Goal: Task Accomplishment & Management: Complete application form

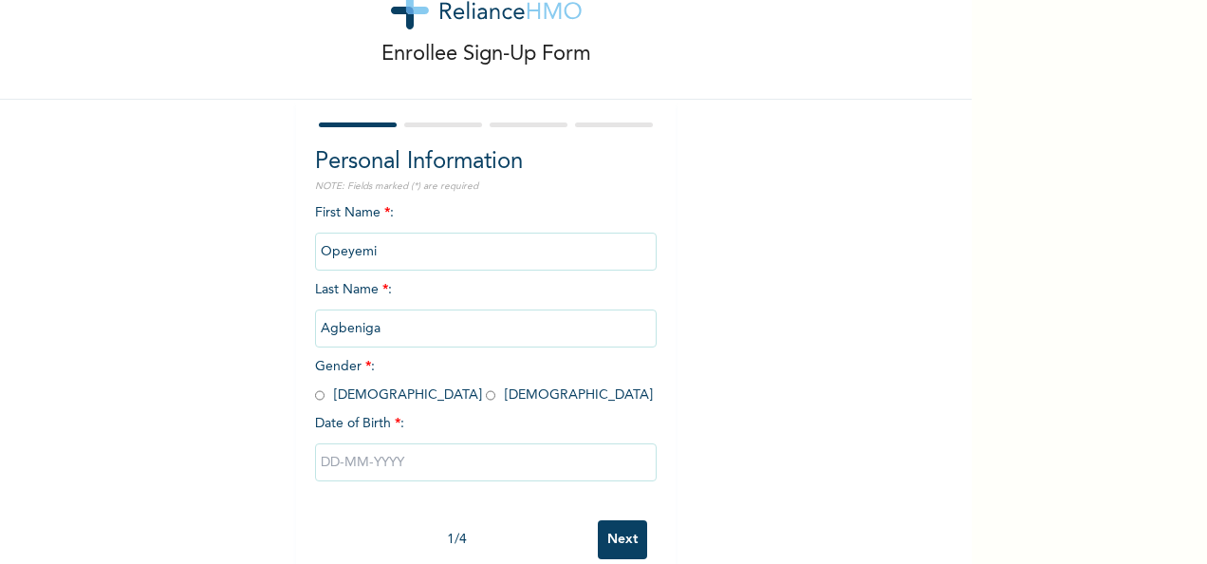
scroll to position [72, 0]
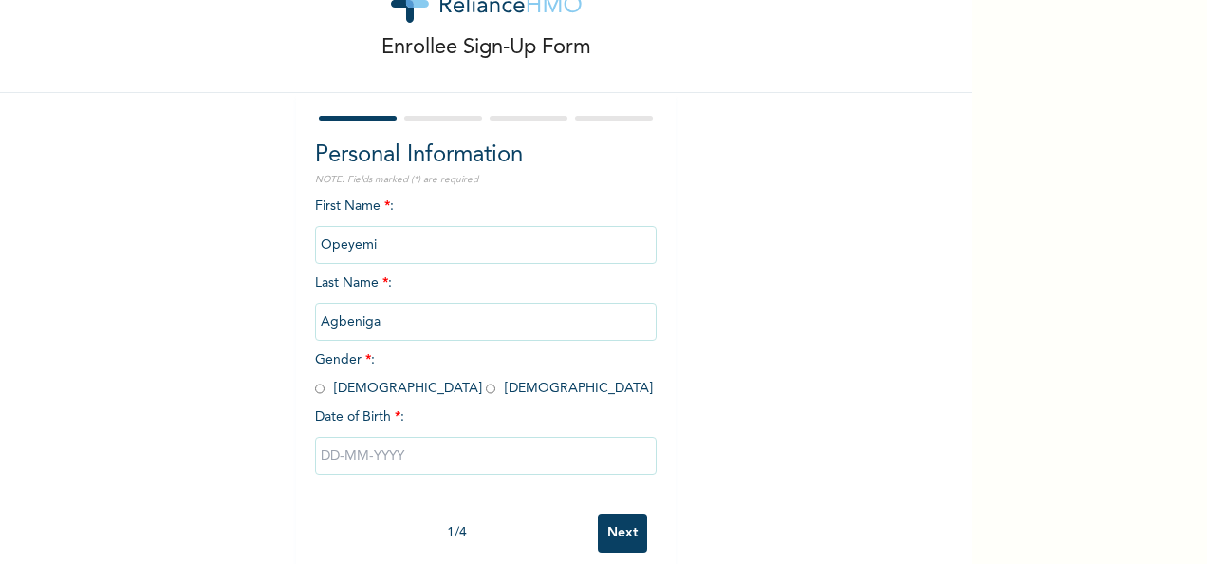
click at [486, 393] on input "radio" at bounding box center [490, 389] width 9 height 18
radio input "true"
click at [486, 393] on input "radio" at bounding box center [490, 389] width 9 height 18
click at [328, 450] on input "text" at bounding box center [486, 456] width 342 height 38
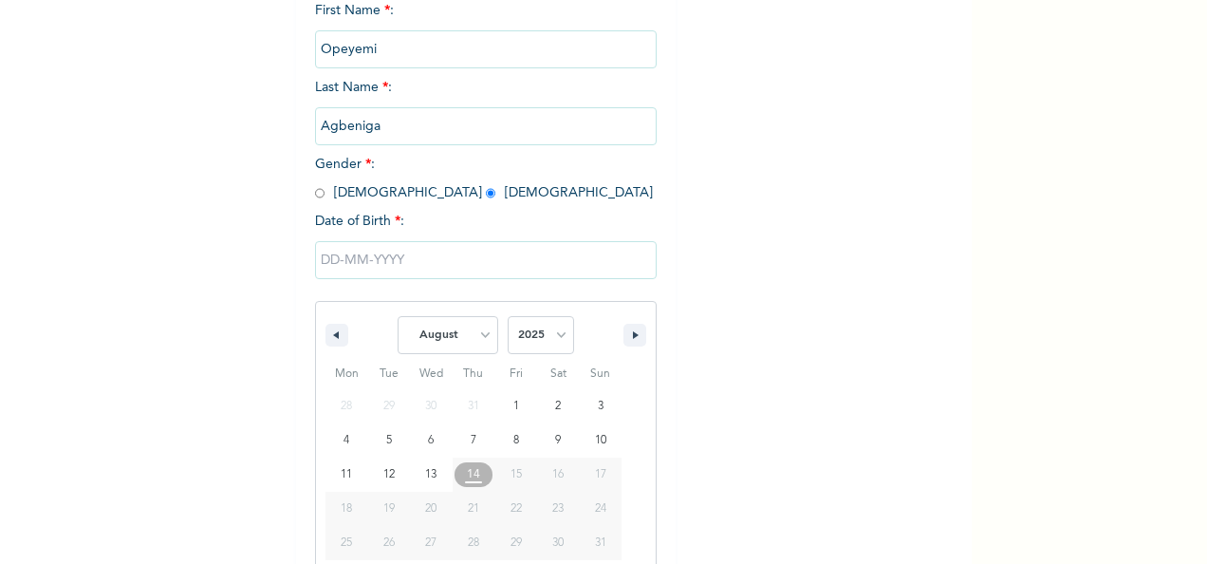
scroll to position [300, 0]
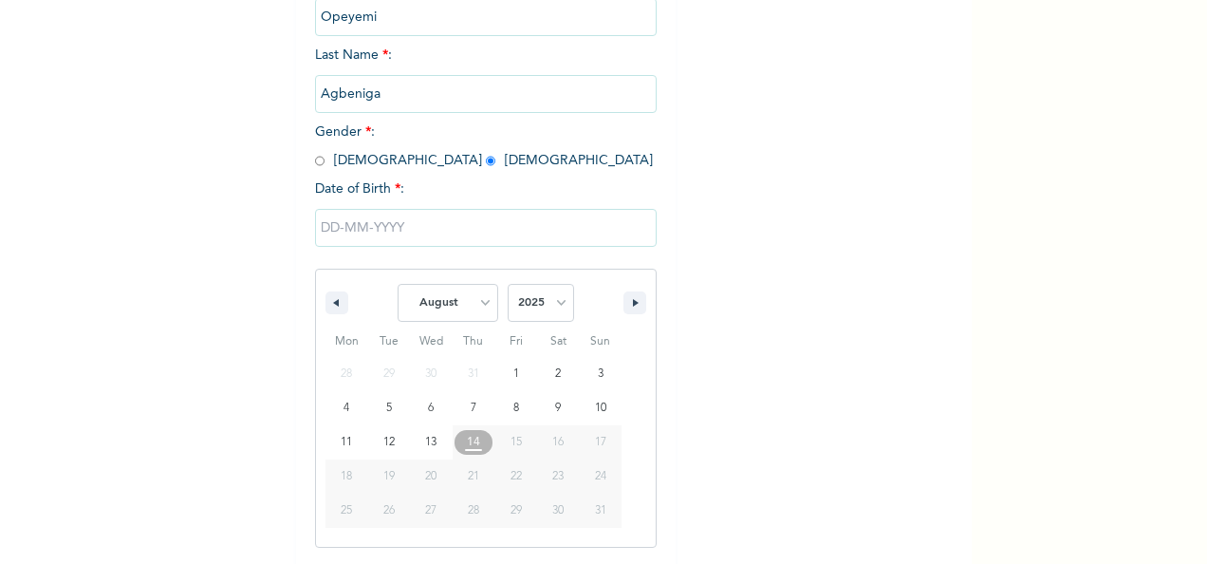
click at [595, 450] on span "17" at bounding box center [600, 442] width 11 height 34
click at [477, 315] on select "January February March April May June July August September October November De…" at bounding box center [448, 303] width 101 height 38
click at [398, 286] on select "January February March April May June July August September October November De…" at bounding box center [448, 303] width 101 height 38
select select "7"
click at [549, 306] on select "2025 2024 2023 2022 2021 2020 2019 2018 2017 2016 2015 2014 2013 2012 2011 2010…" at bounding box center [541, 303] width 66 height 38
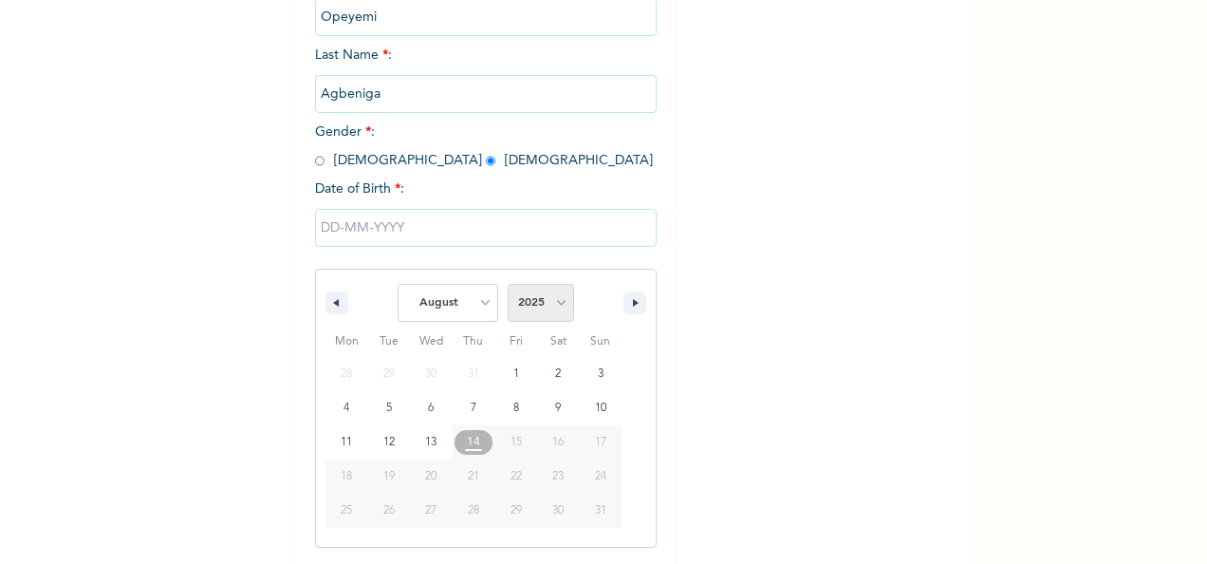
select select "1996"
click at [508, 286] on select "2025 2024 2023 2022 2021 2020 2019 2018 2017 2016 2015 2014 2013 2012 2011 2010…" at bounding box center [541, 303] width 66 height 38
type input "[DATE]"
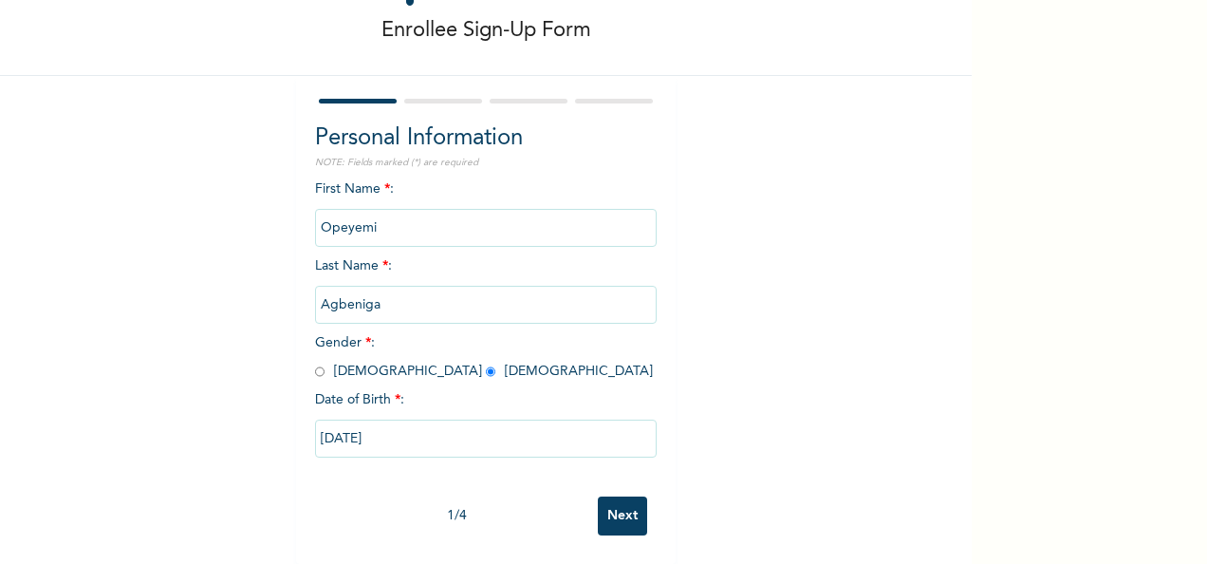
scroll to position [106, 0]
click at [325, 420] on input "[DATE]" at bounding box center [486, 439] width 342 height 38
select select "7"
select select "1996"
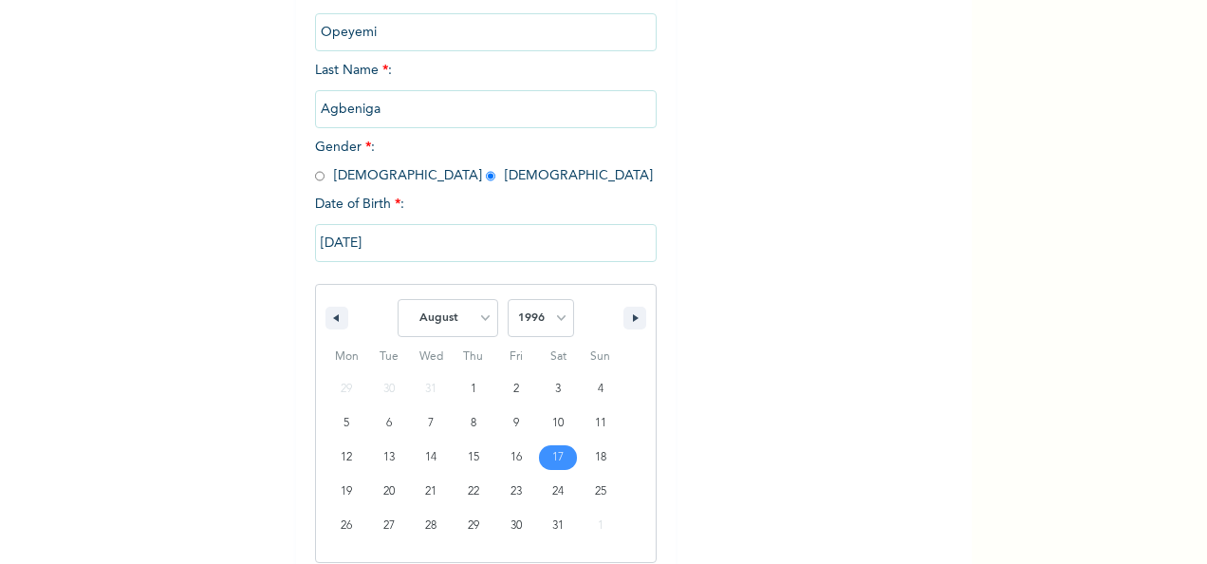
scroll to position [300, 0]
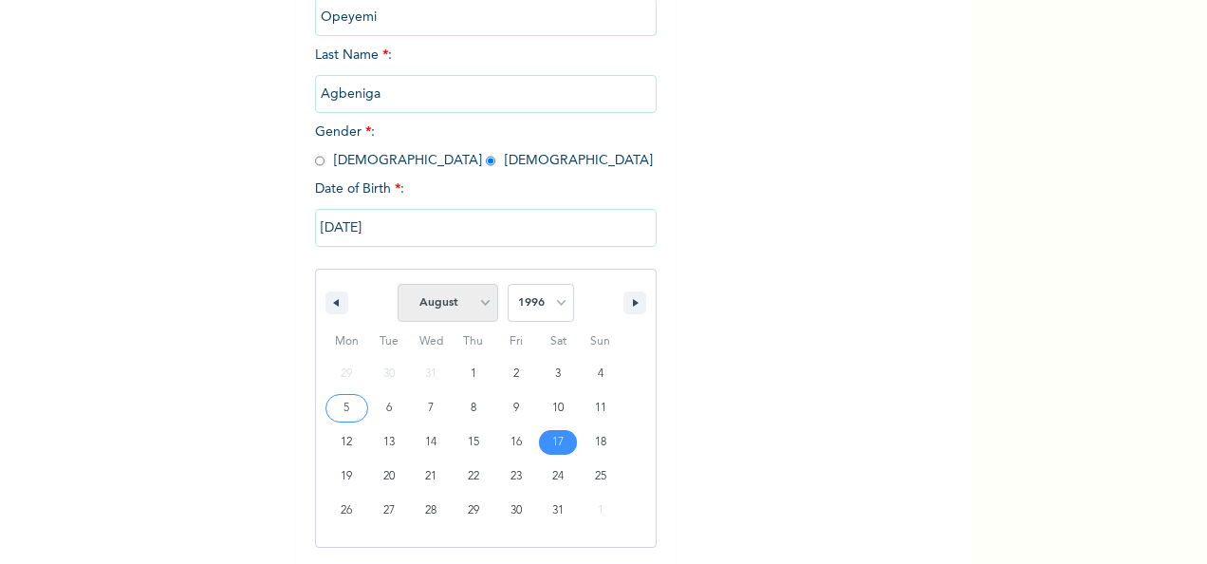
click at [474, 311] on select "January February March April May June July August September October November De…" at bounding box center [448, 303] width 101 height 38
select select "11"
click at [398, 286] on select "January February March April May June July August September October November De…" at bounding box center [448, 303] width 101 height 38
type input "[DATE]"
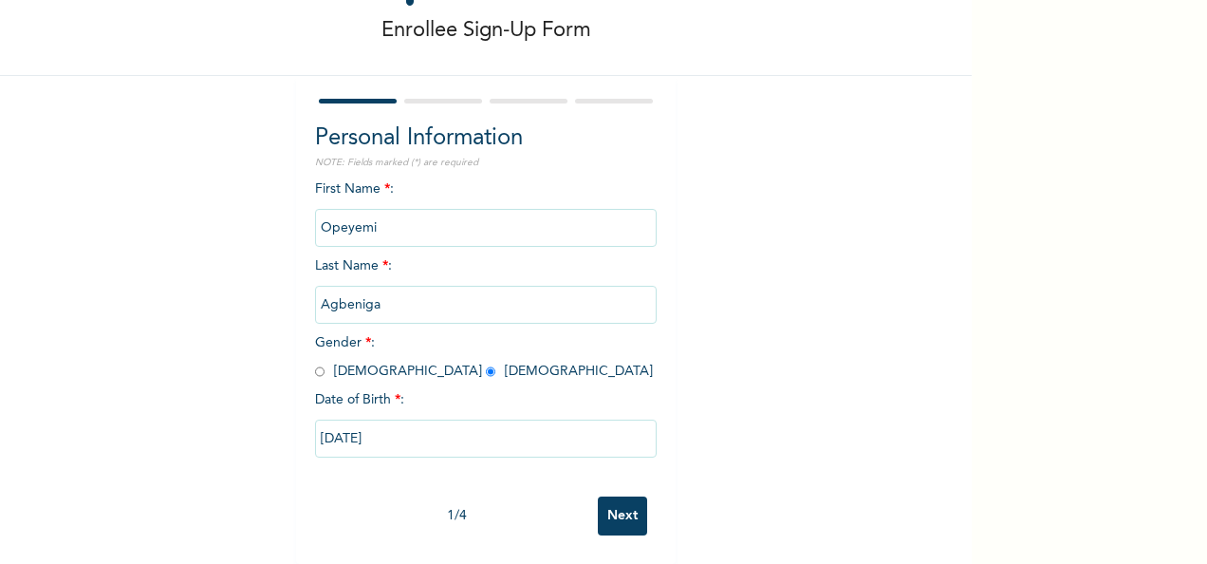
scroll to position [106, 0]
click at [602, 496] on input "Next" at bounding box center [622, 515] width 49 height 39
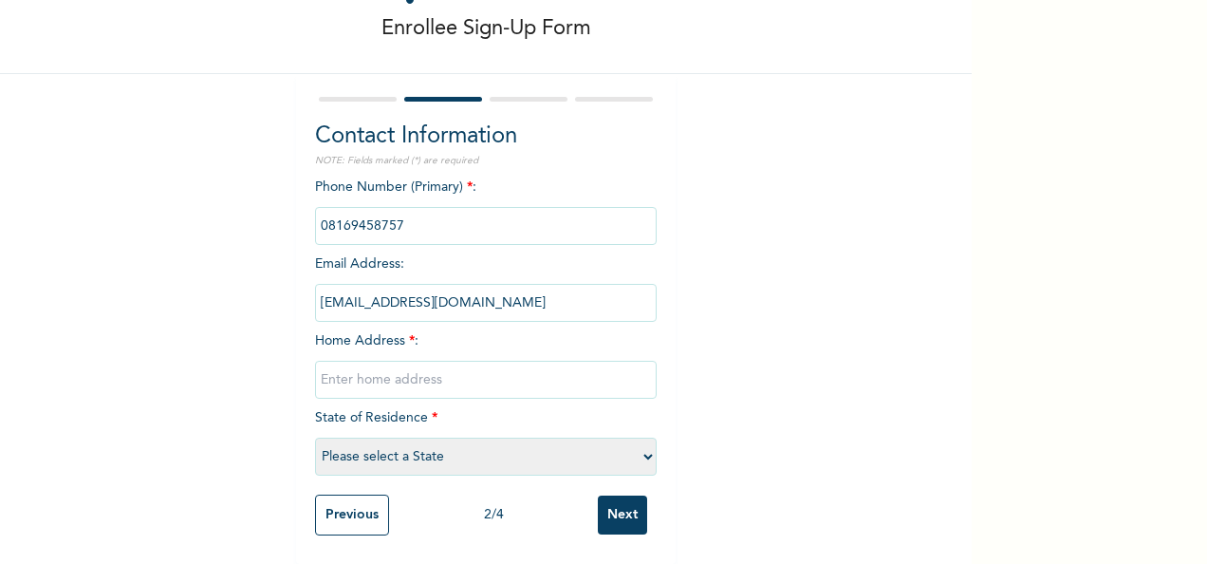
click at [420, 377] on input "text" at bounding box center [486, 380] width 342 height 38
type input "n"
type input "No 3 , Excellent Estate off oluomo 2, [GEOGRAPHIC_DATA]"
click at [648, 446] on select "Please select a State [PERSON_NAME] (FCT) [PERSON_NAME] Ibom [GEOGRAPHIC_DATA] …" at bounding box center [486, 457] width 342 height 38
select select "28"
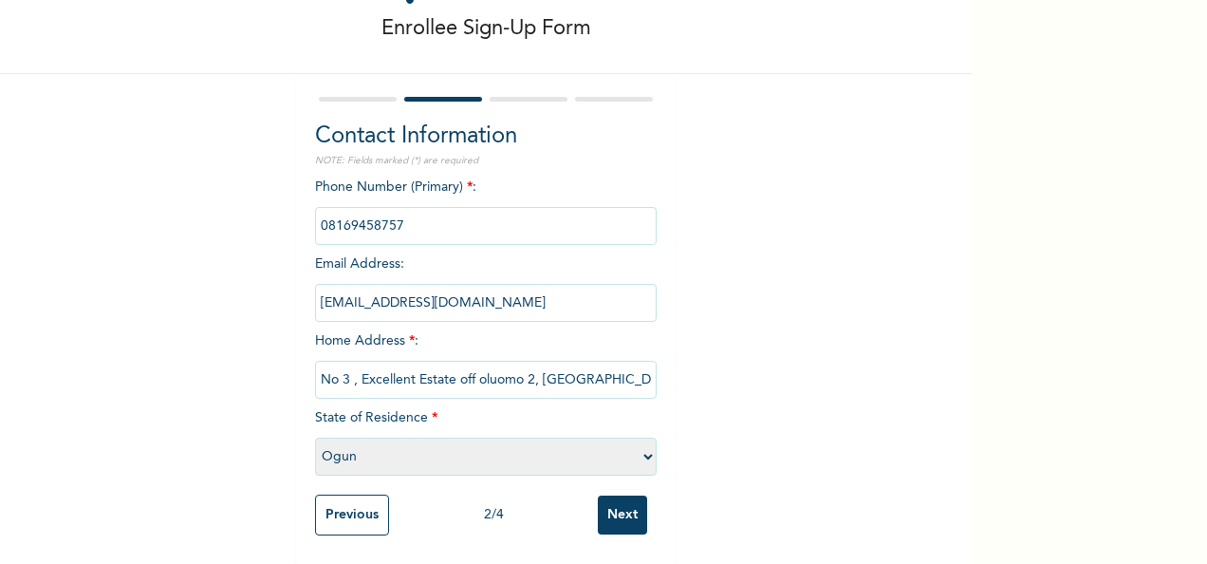
click at [315, 438] on select "Please select a State [PERSON_NAME] (FCT) [PERSON_NAME] Ibom [GEOGRAPHIC_DATA] …" at bounding box center [486, 457] width 342 height 38
click at [618, 508] on input "Next" at bounding box center [622, 515] width 49 height 39
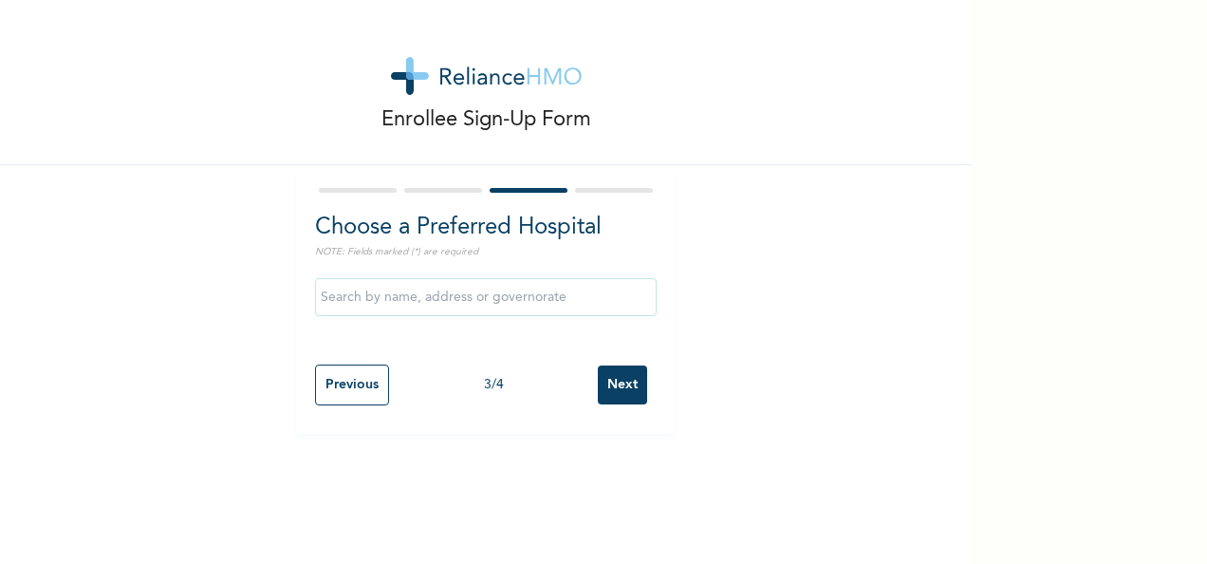
scroll to position [0, 0]
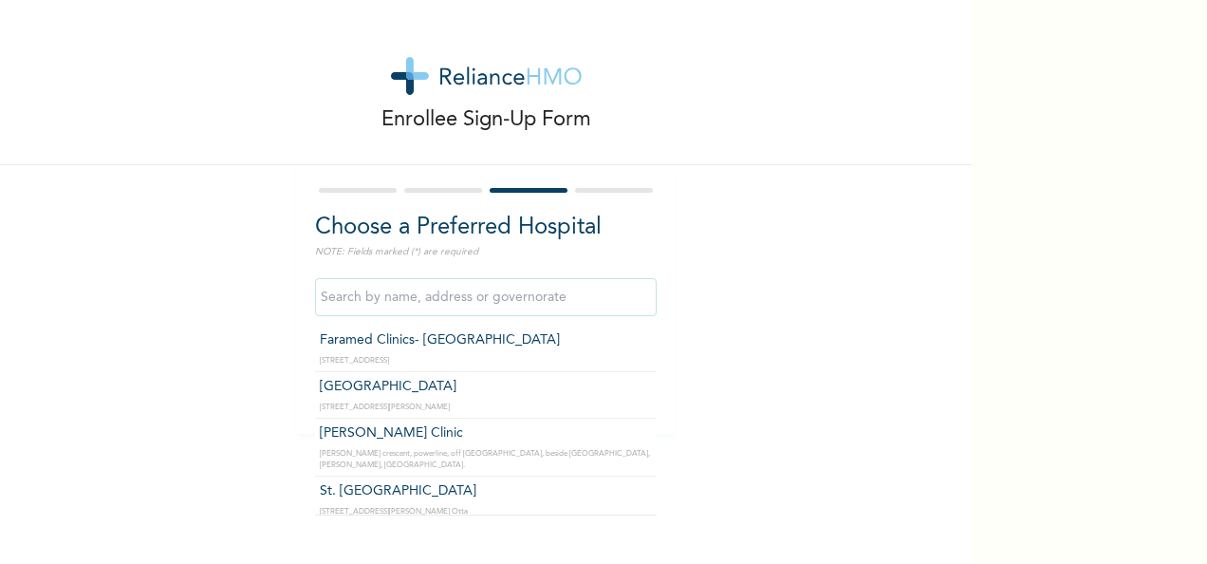
click at [567, 290] on input "text" at bounding box center [486, 297] width 342 height 38
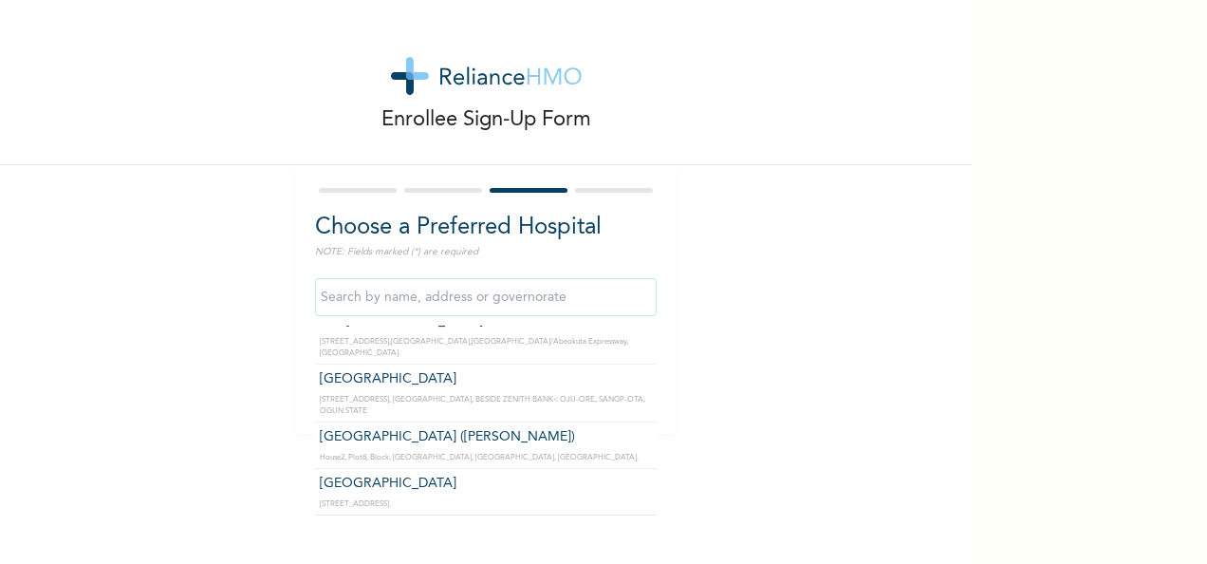
scroll to position [3886, 0]
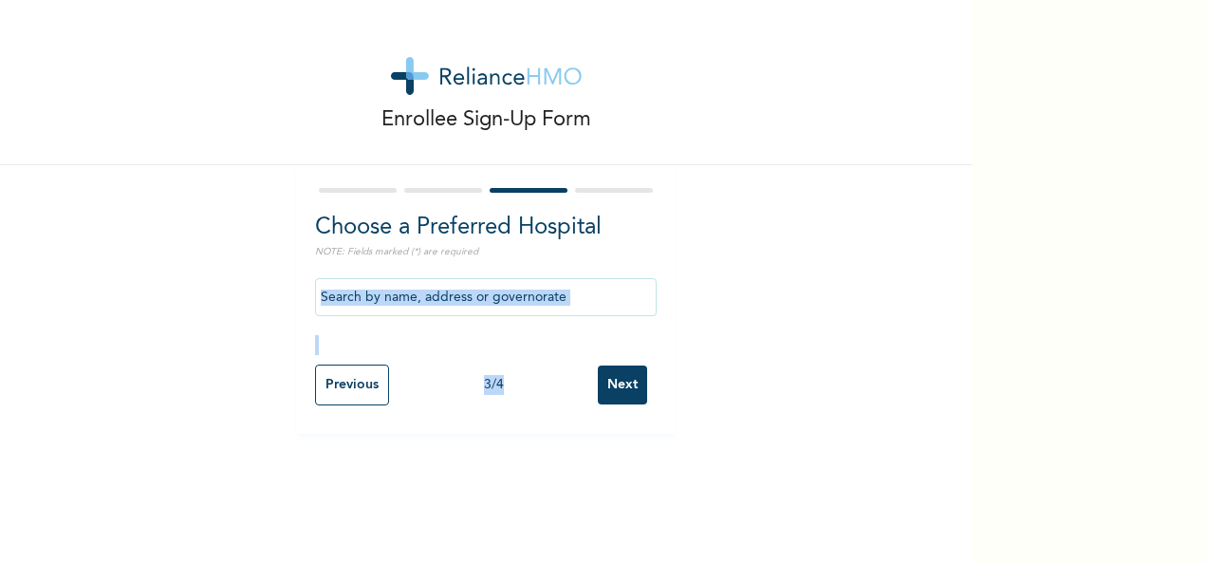
drag, startPoint x: 651, startPoint y: 497, endPoint x: 484, endPoint y: 298, distance: 260.1
click at [484, 298] on div "Enrollee Sign-Up Form Choose a Preferred Hospital NOTE: Fields marked (*) are r…" at bounding box center [486, 282] width 972 height 564
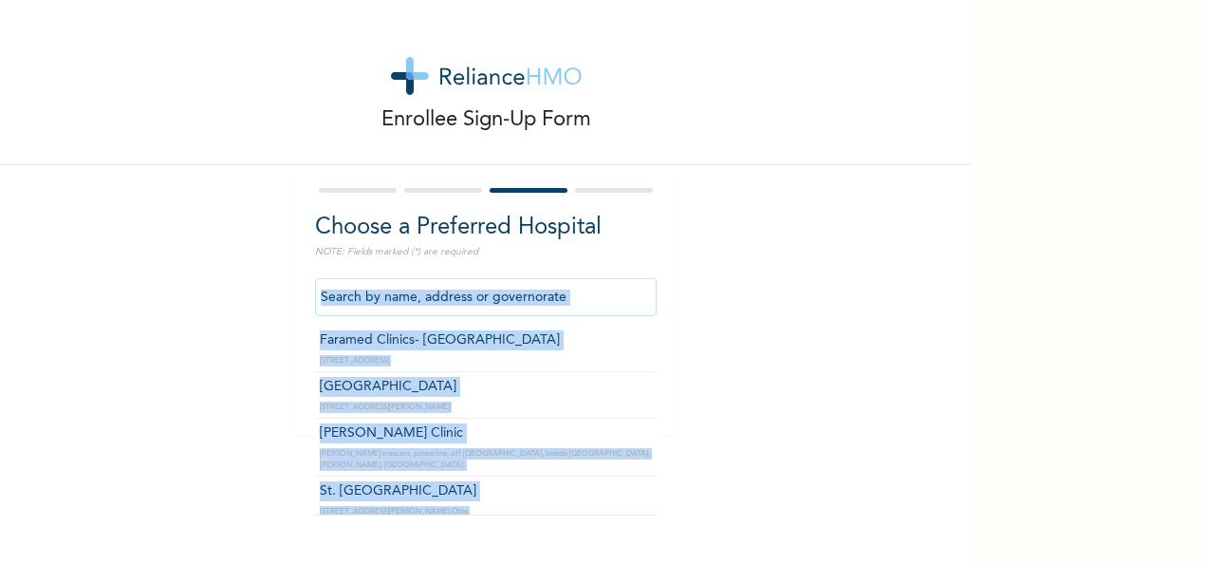
click at [579, 304] on input "text" at bounding box center [486, 297] width 342 height 38
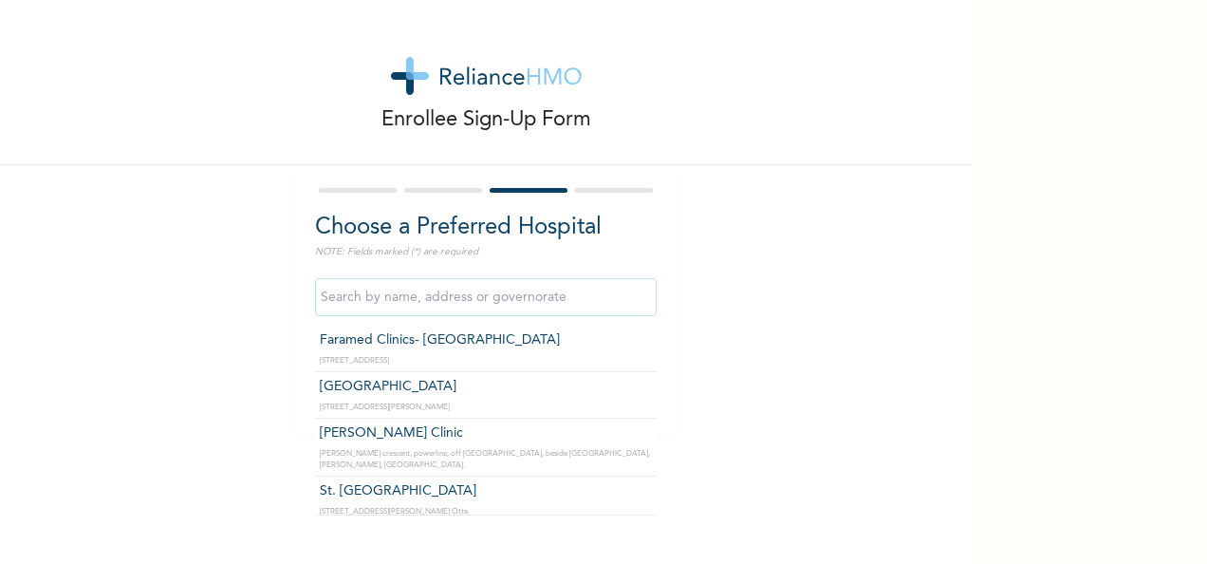
click at [579, 304] on input "text" at bounding box center [486, 297] width 342 height 38
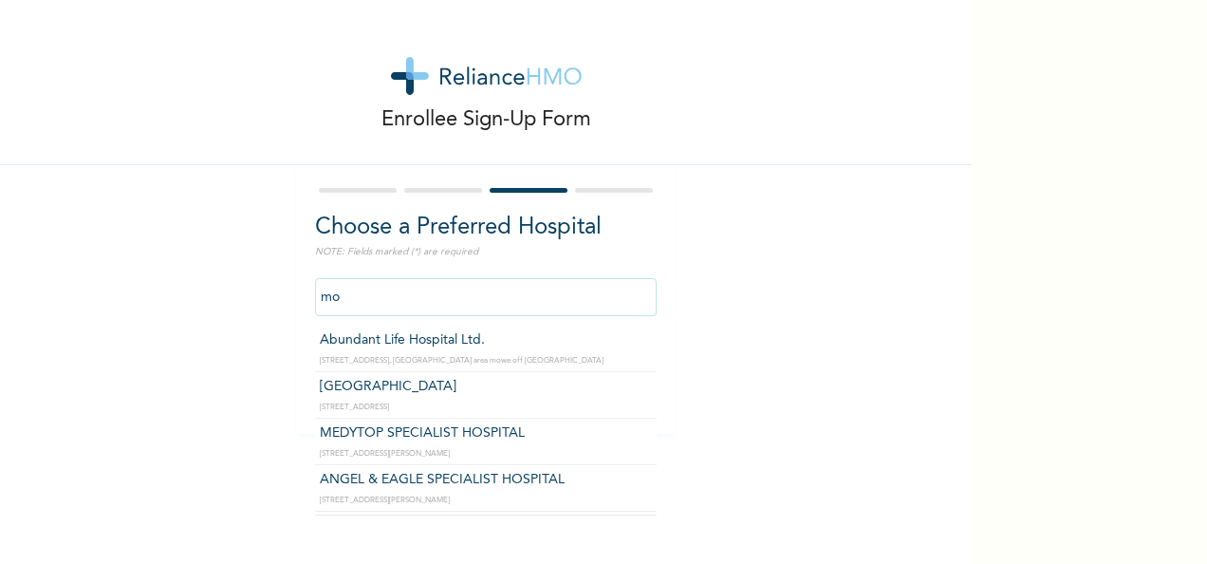
type input "m"
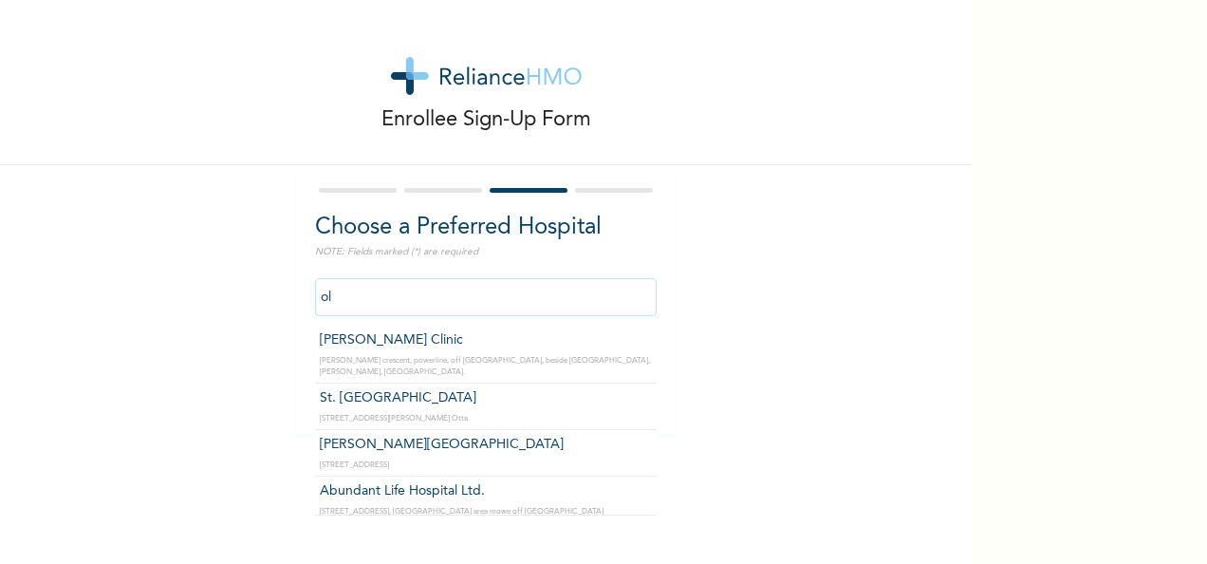
type input "o"
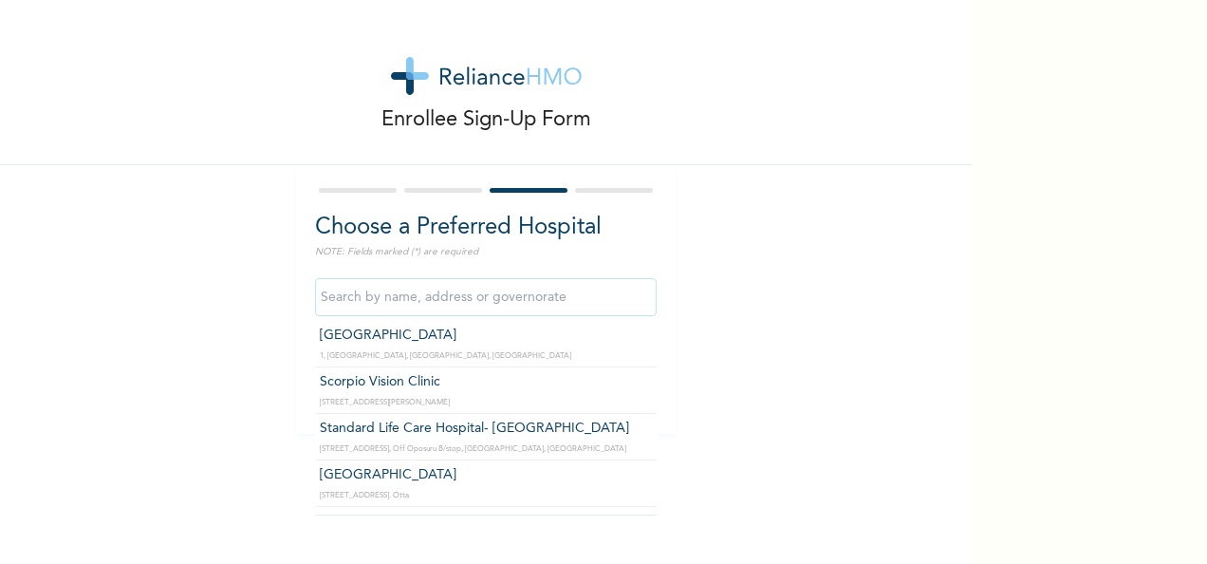
scroll to position [1563, 0]
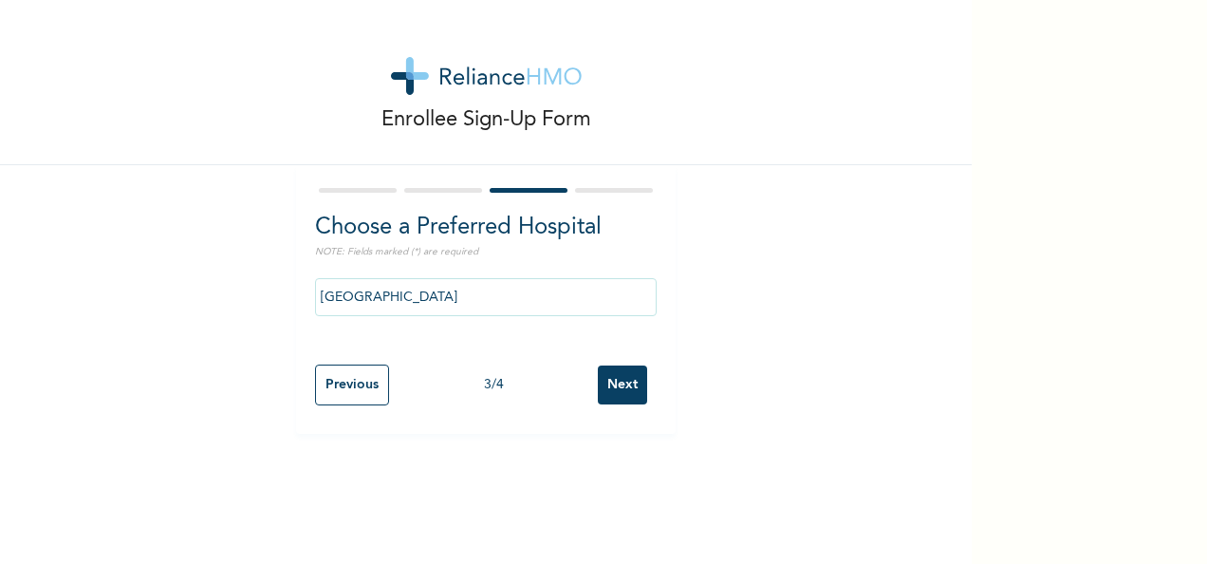
click at [615, 406] on div "Previous 3 / 4 Next" at bounding box center [486, 385] width 342 height 60
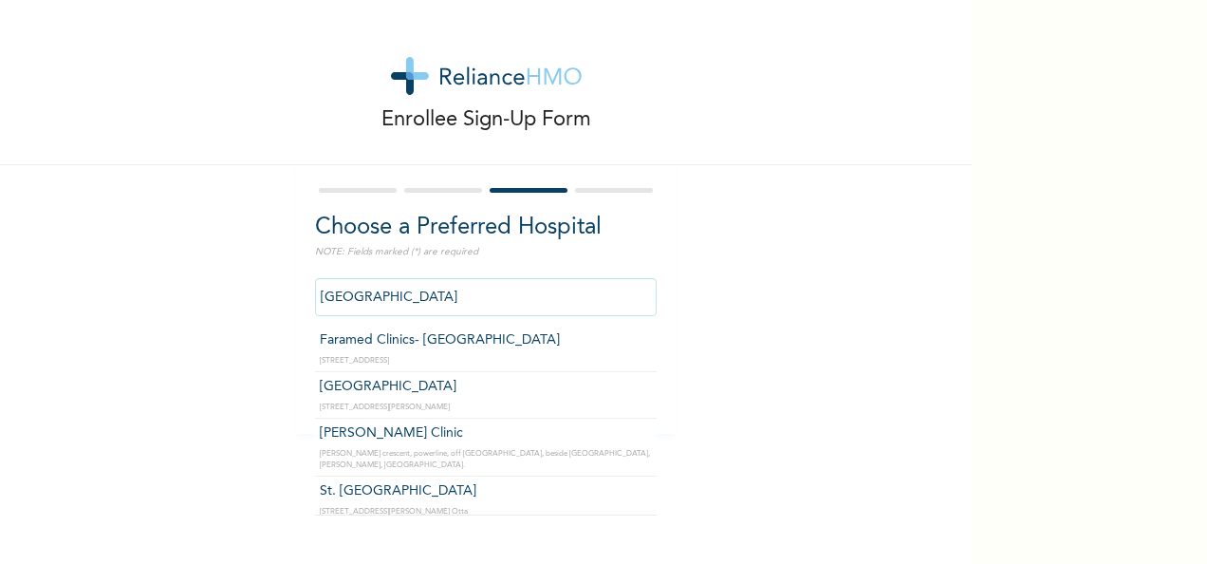
click at [530, 312] on input "[GEOGRAPHIC_DATA]" at bounding box center [486, 297] width 342 height 38
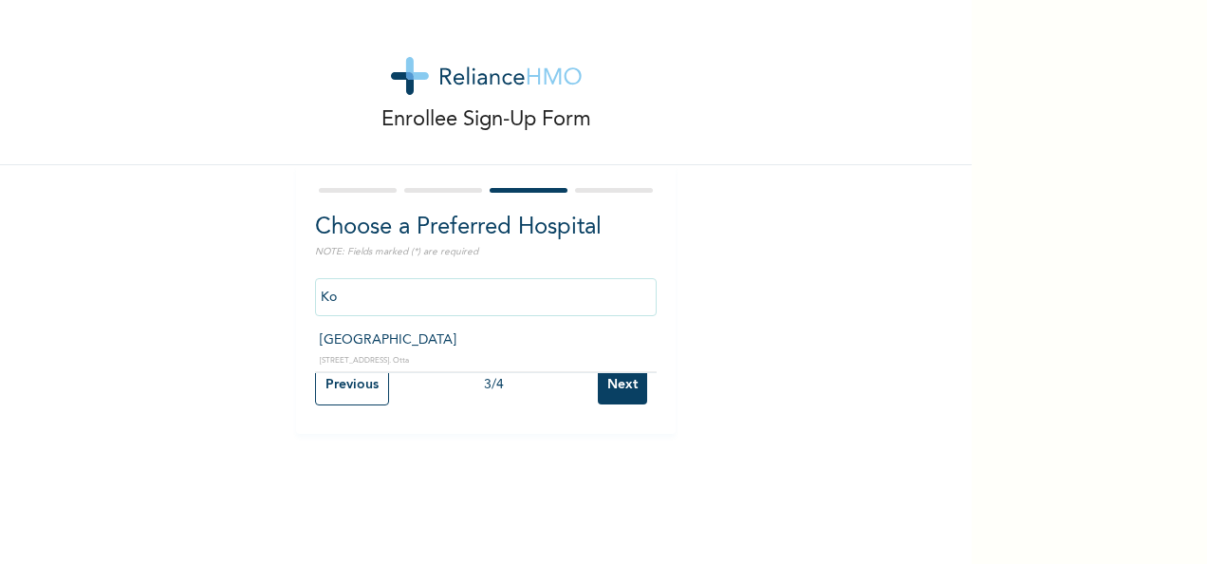
type input "K"
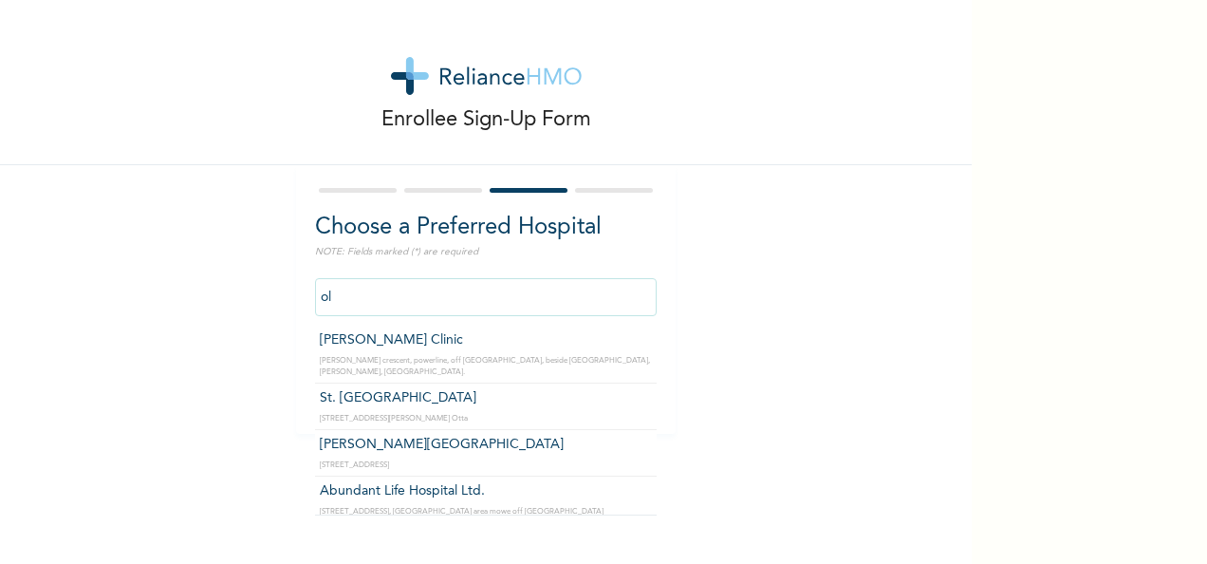
type input "o"
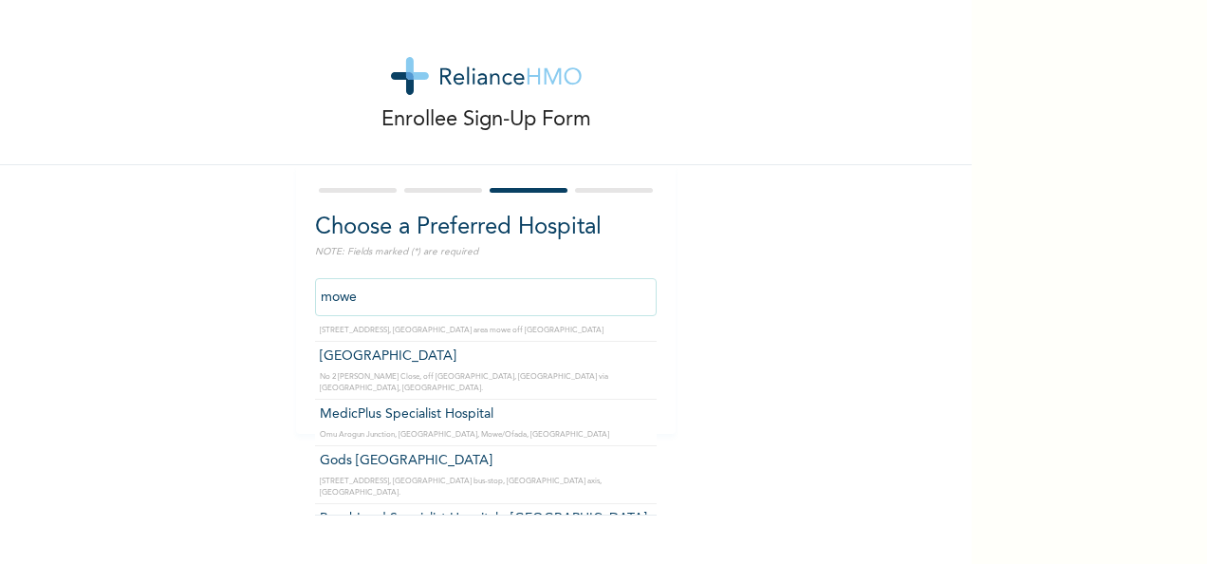
scroll to position [38, 0]
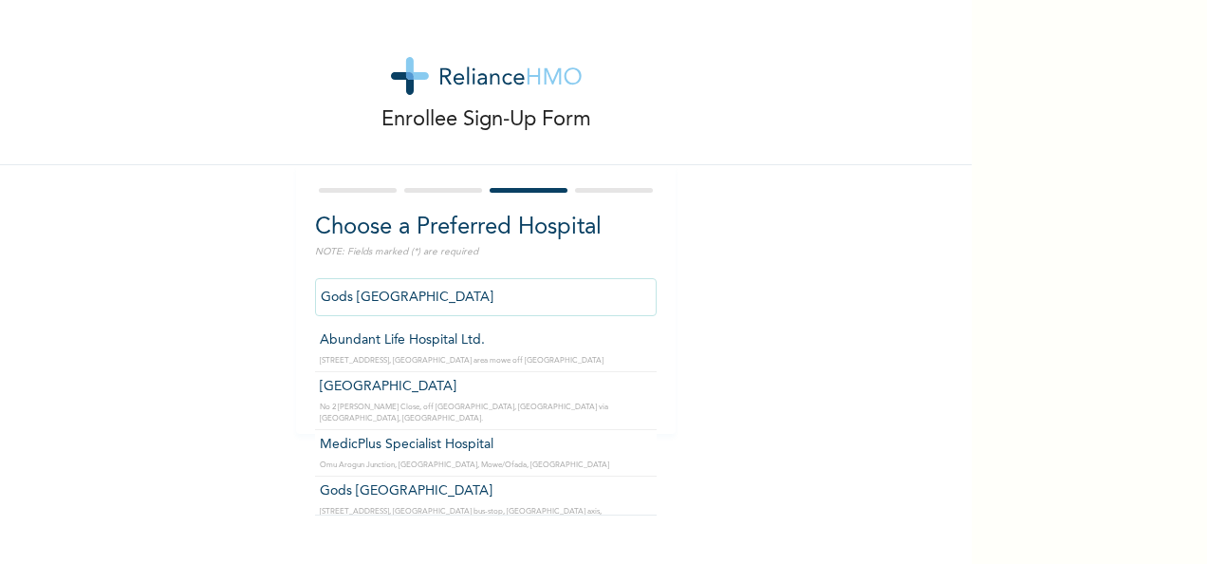
click at [536, 300] on input "Gods [GEOGRAPHIC_DATA]" at bounding box center [486, 297] width 342 height 38
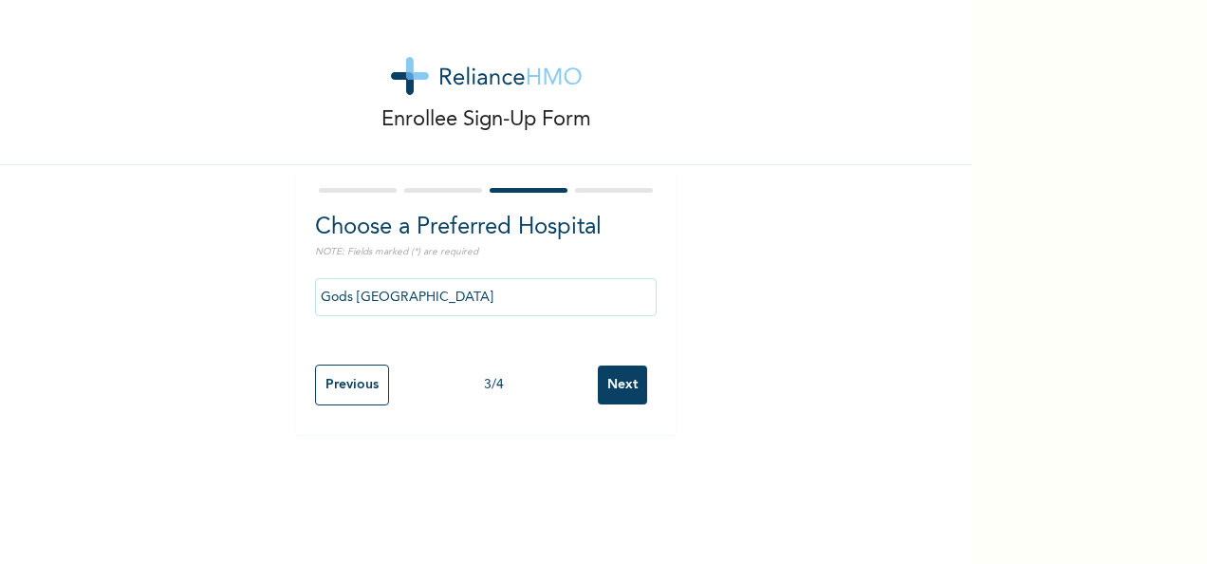
type input "[GEOGRAPHIC_DATA]"
click at [372, 392] on input "Previous" at bounding box center [352, 385] width 74 height 41
select select "28"
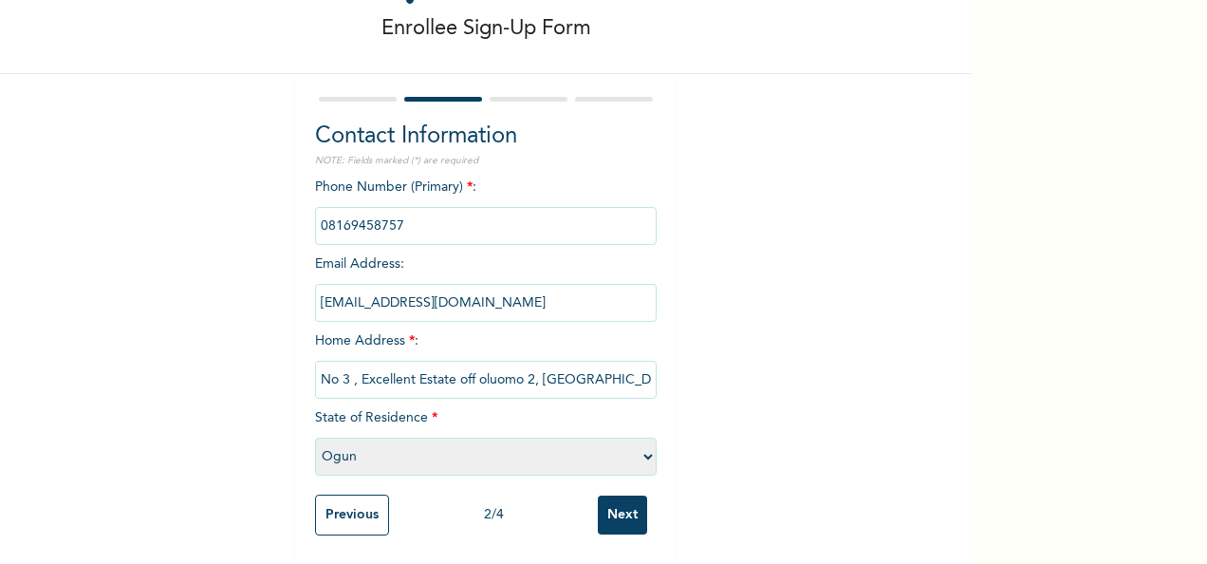
scroll to position [108, 0]
click at [618, 503] on input "Next" at bounding box center [622, 515] width 49 height 39
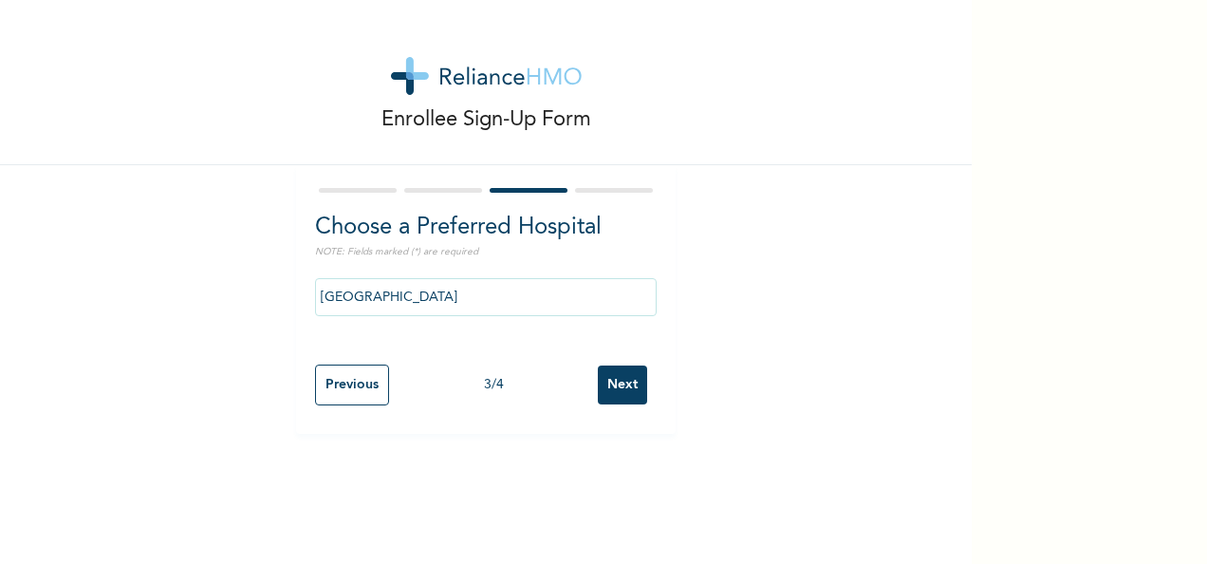
scroll to position [0, 0]
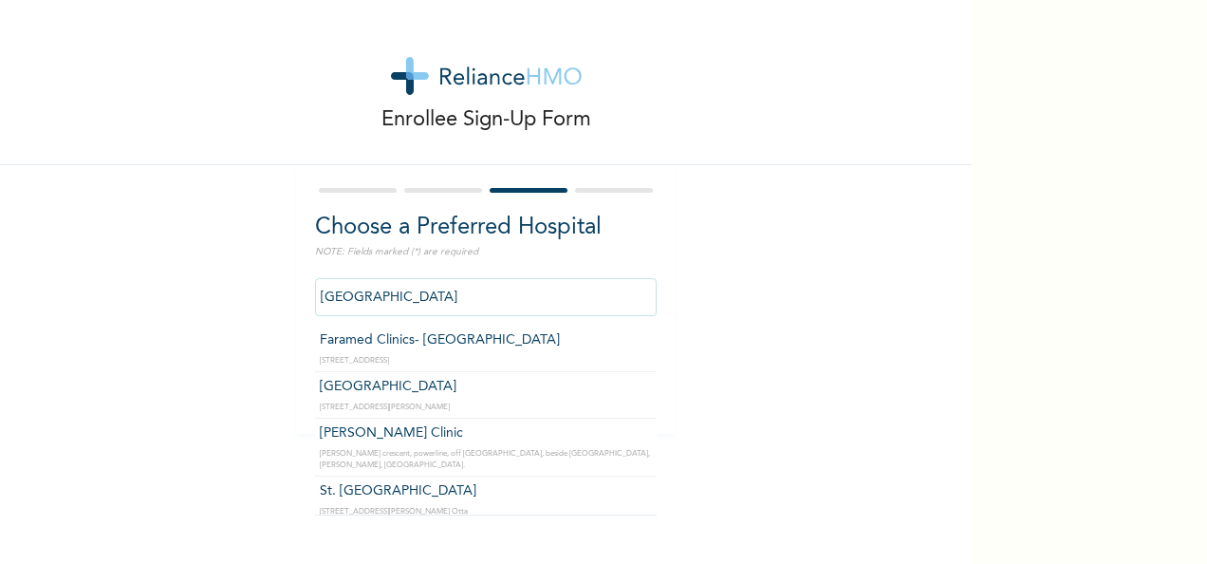
click at [486, 309] on input "[GEOGRAPHIC_DATA]" at bounding box center [486, 297] width 342 height 38
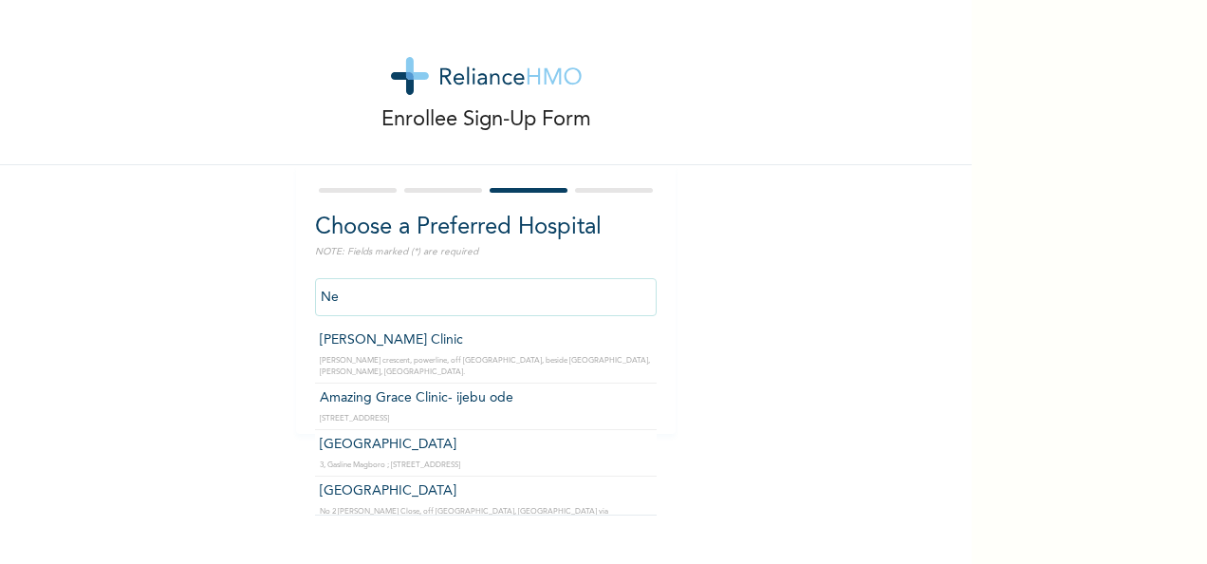
type input "N"
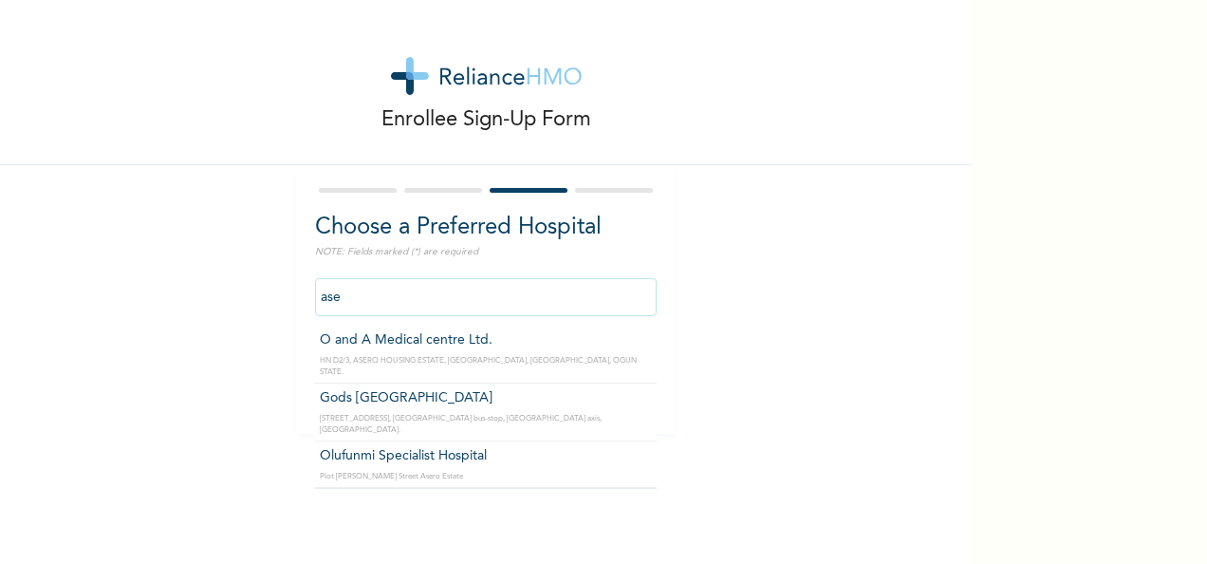
type input "Gods [GEOGRAPHIC_DATA]"
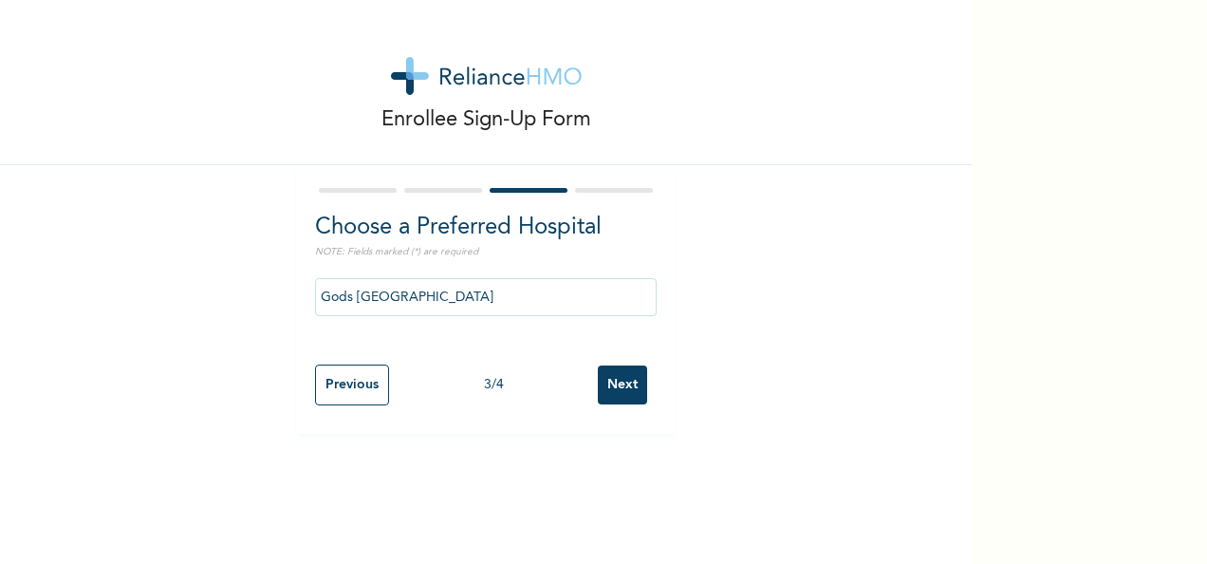
click at [615, 395] on input "Next" at bounding box center [622, 384] width 49 height 39
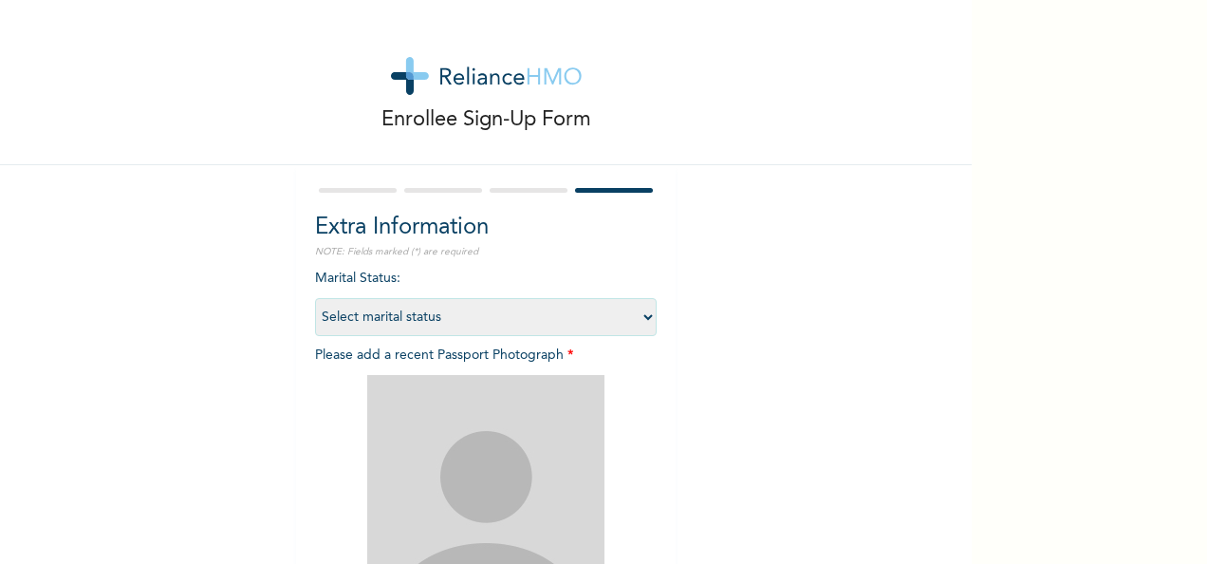
click at [642, 315] on select "Select marital status [DEMOGRAPHIC_DATA] Married [DEMOGRAPHIC_DATA] Widow/[DEMO…" at bounding box center [486, 317] width 342 height 38
select select "1"
click at [315, 298] on select "Select marital status [DEMOGRAPHIC_DATA] Married [DEMOGRAPHIC_DATA] Widow/[DEMO…" at bounding box center [486, 317] width 342 height 38
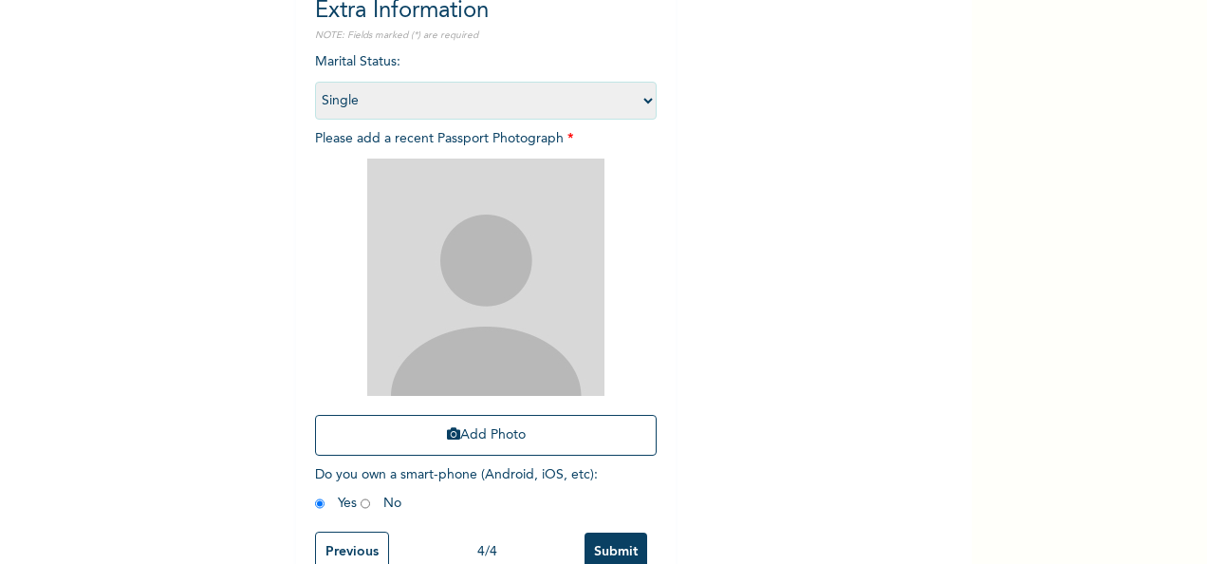
scroll to position [215, 0]
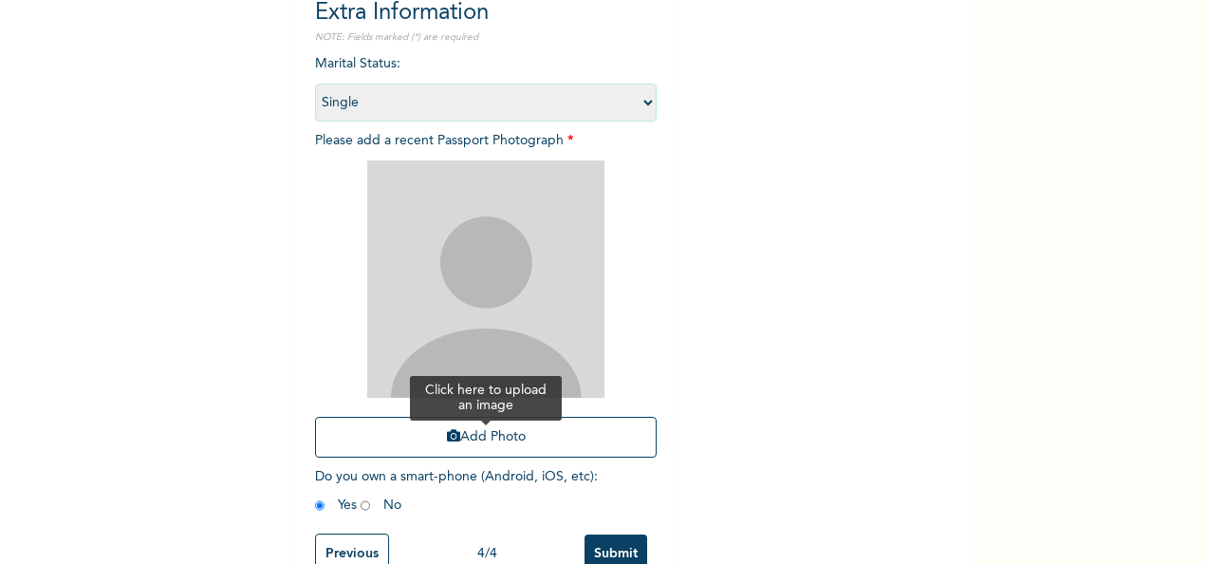
click at [489, 433] on button "Add Photo" at bounding box center [486, 437] width 342 height 41
click at [505, 421] on button "Add Photo" at bounding box center [486, 437] width 342 height 41
click at [374, 442] on button "Add Photo" at bounding box center [486, 437] width 342 height 41
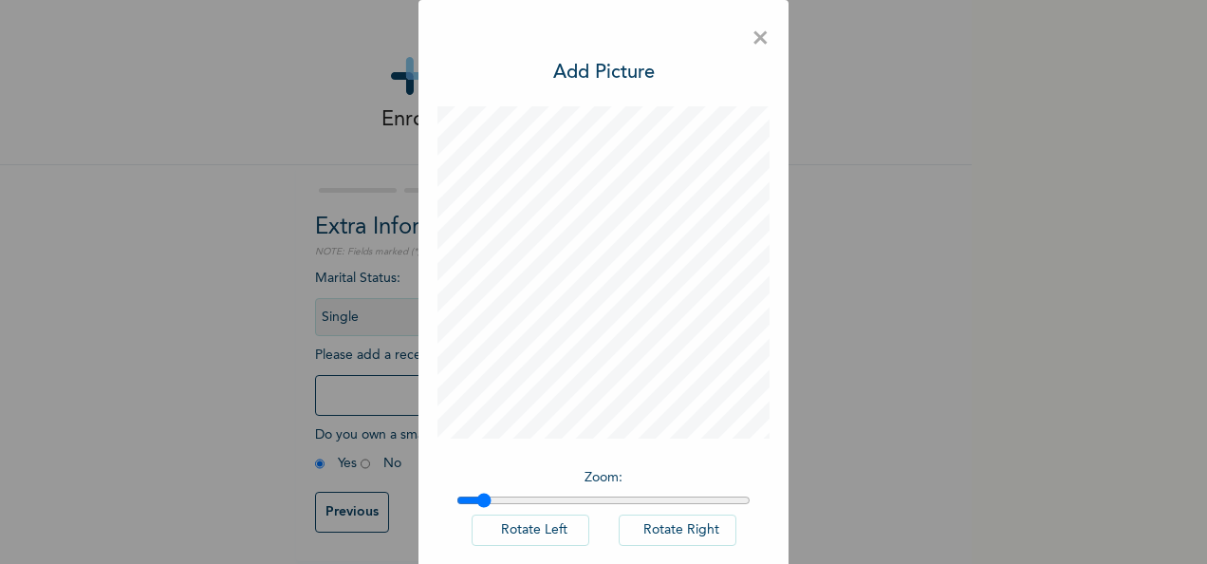
type input "1"
drag, startPoint x: 459, startPoint y: 502, endPoint x: 401, endPoint y: 406, distance: 112.5
click at [457, 493] on input "range" at bounding box center [604, 500] width 294 height 15
click at [640, 541] on button "Rotate Right" at bounding box center [678, 530] width 118 height 31
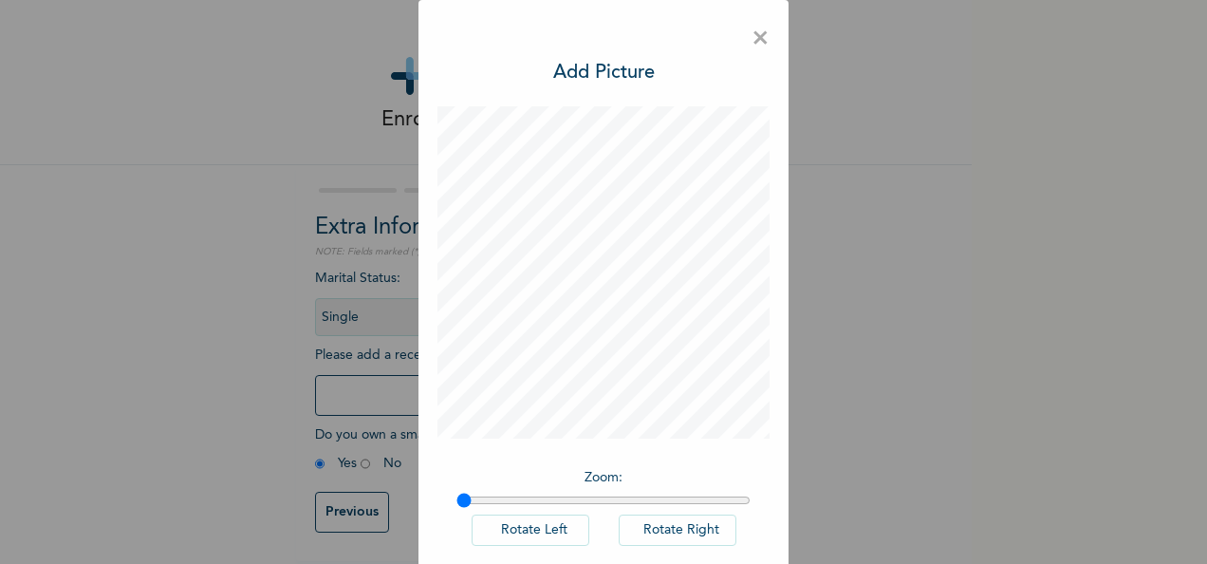
click at [640, 541] on button "Rotate Right" at bounding box center [678, 530] width 118 height 31
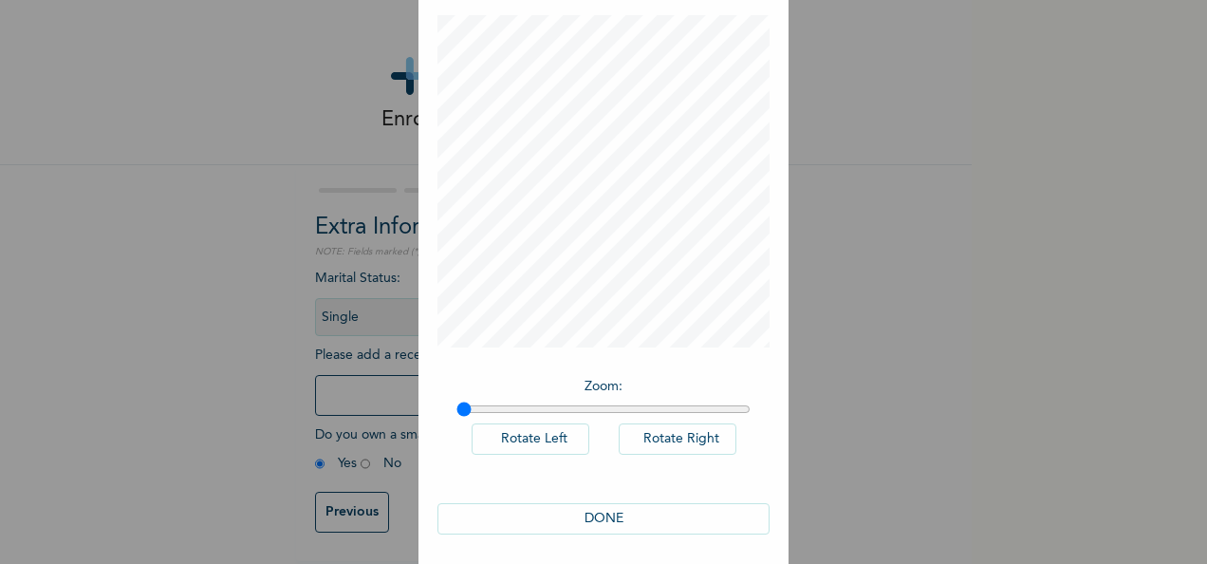
scroll to position [98, 0]
click at [686, 508] on button "DONE" at bounding box center [604, 511] width 332 height 31
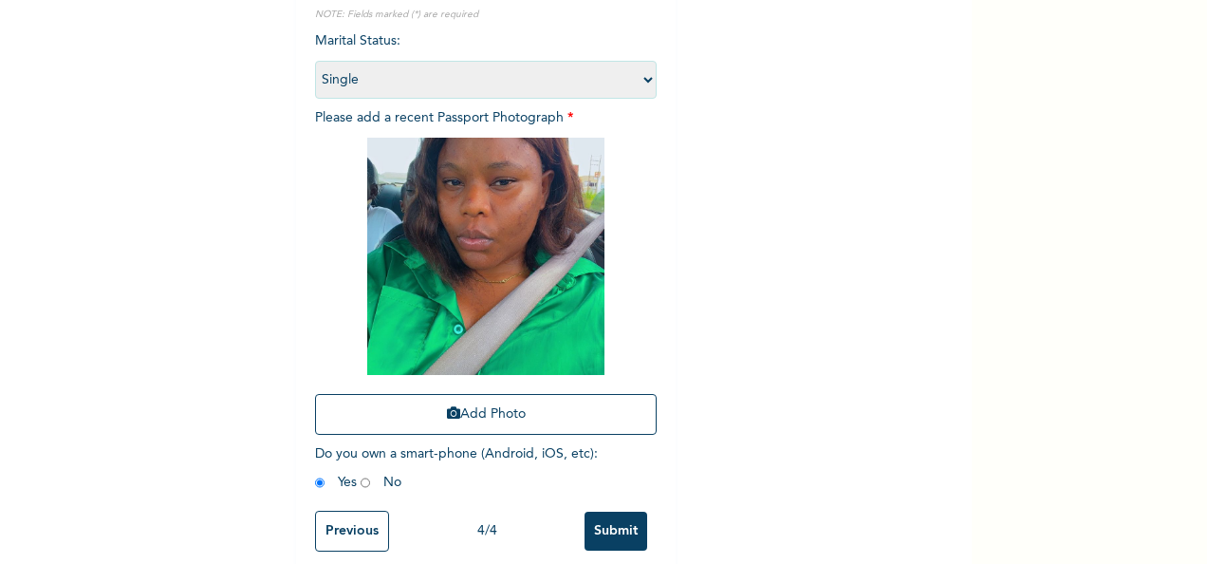
scroll to position [270, 0]
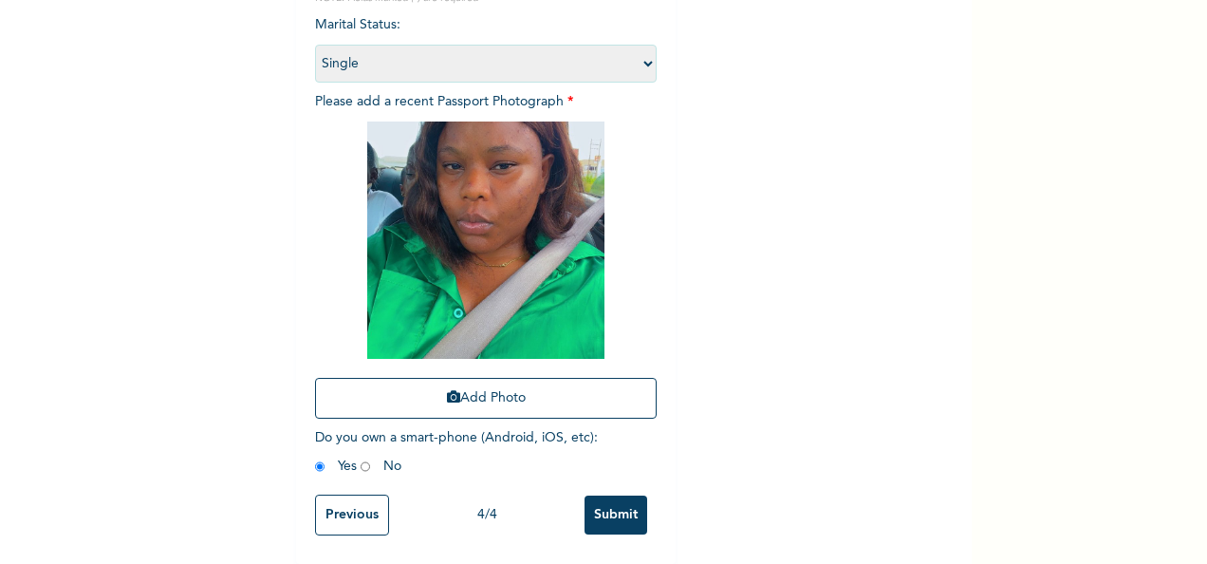
click at [633, 509] on input "Submit" at bounding box center [616, 515] width 63 height 39
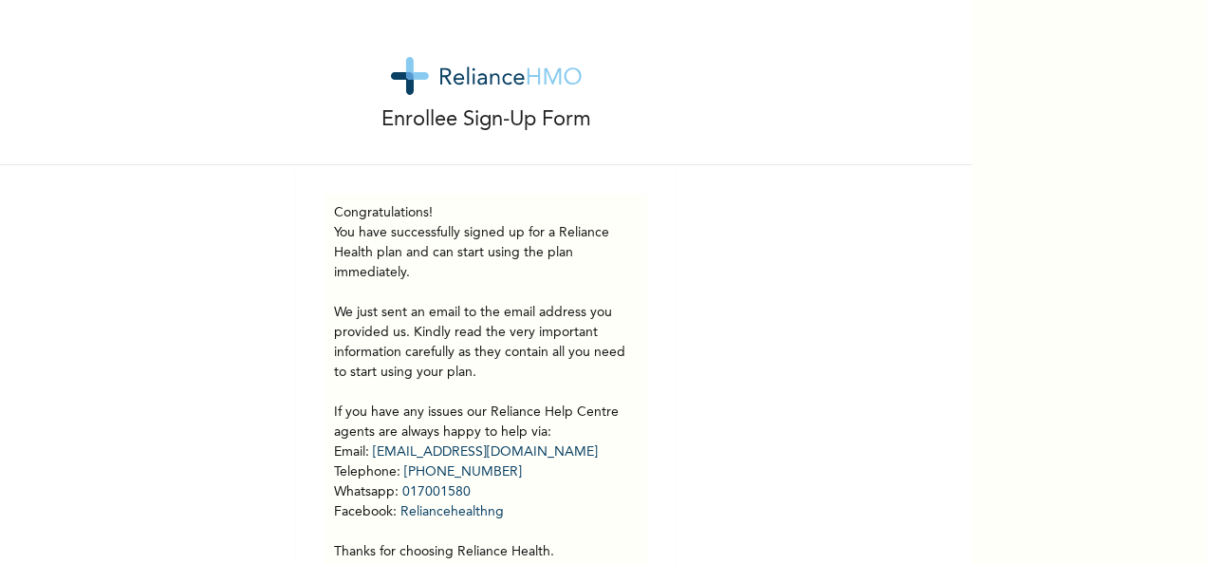
scroll to position [90, 0]
